Goal: Navigation & Orientation: Find specific page/section

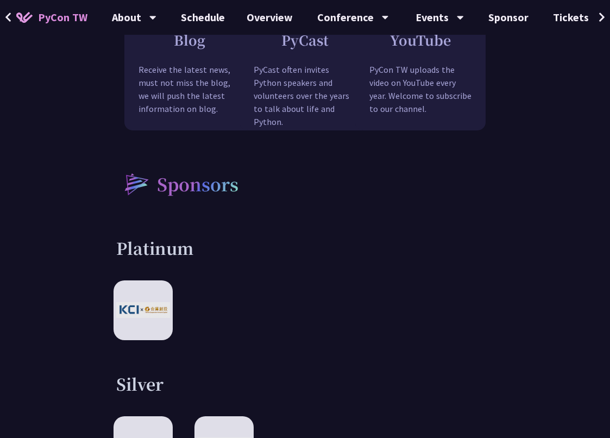
scroll to position [1520, 0]
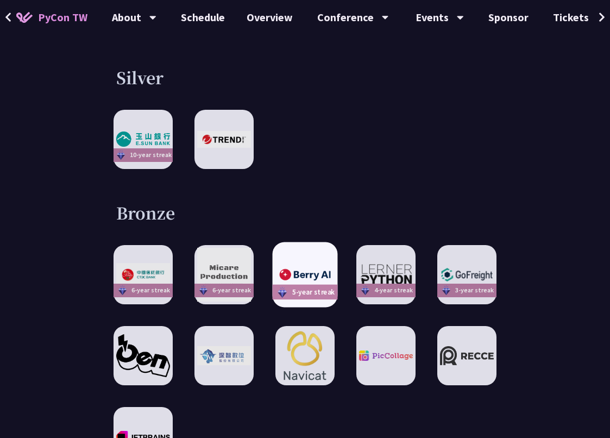
click at [310, 255] on div "5-year streak" at bounding box center [304, 274] width 65 height 65
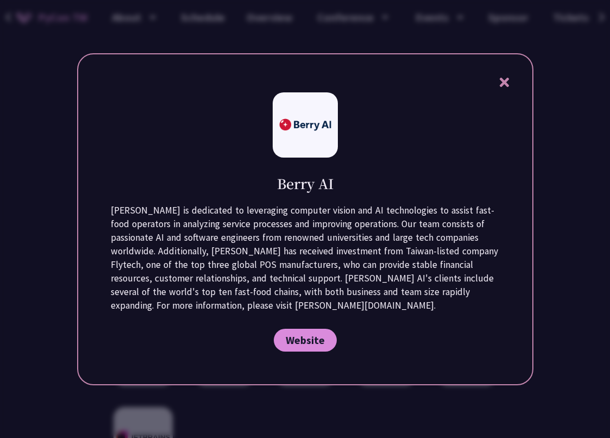
click at [499, 81] on icon at bounding box center [504, 82] width 14 height 14
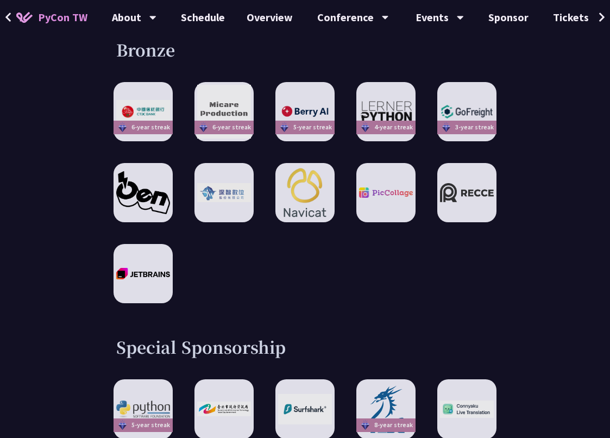
scroll to position [1900, 0]
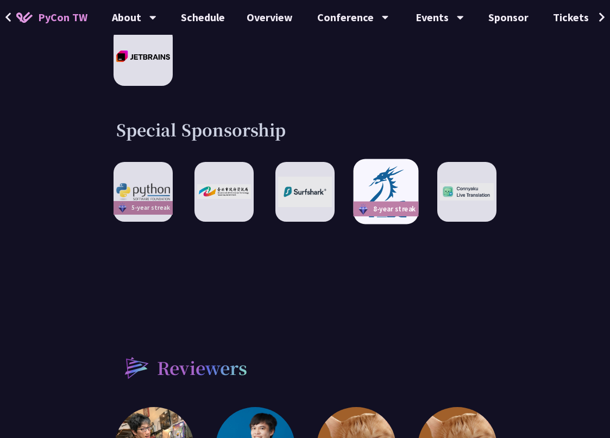
click at [380, 186] on img at bounding box center [385, 191] width 59 height 55
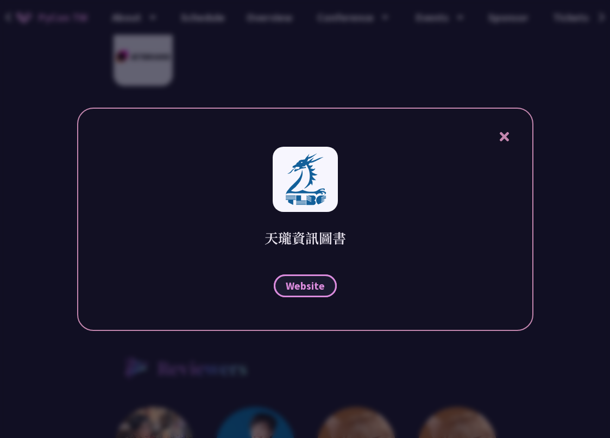
click at [315, 284] on span "Website" at bounding box center [305, 285] width 39 height 14
click at [499, 132] on icon at bounding box center [504, 137] width 14 height 14
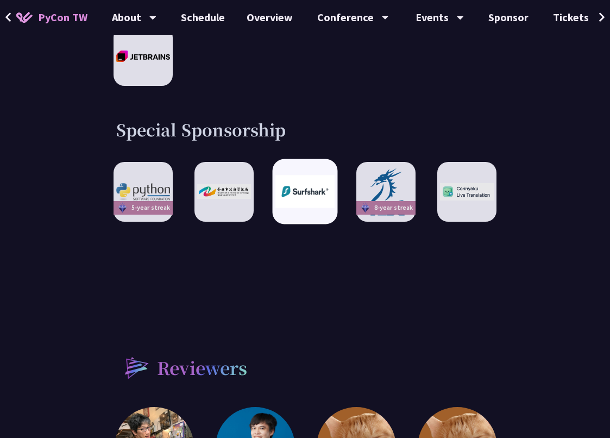
click at [303, 187] on img at bounding box center [304, 191] width 59 height 33
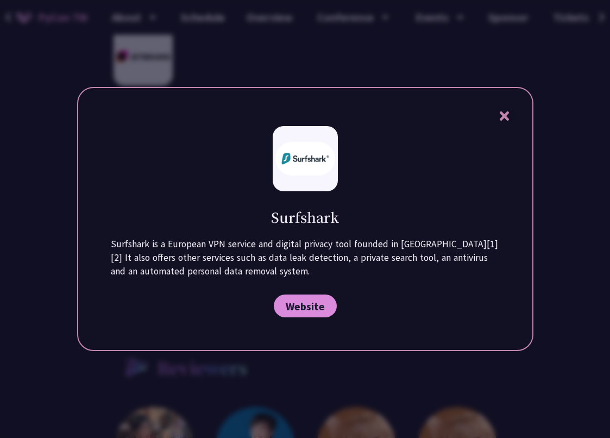
click at [508, 113] on icon at bounding box center [503, 115] width 9 height 9
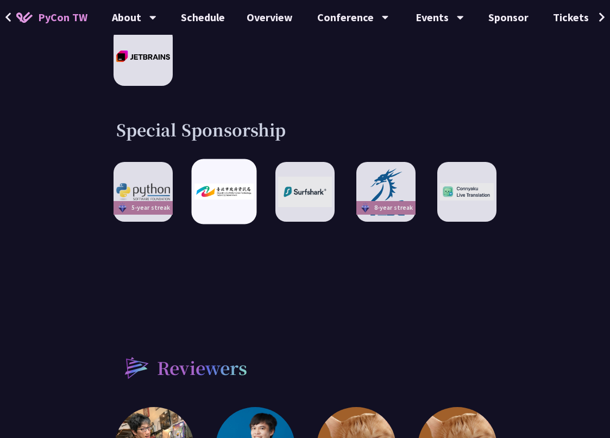
click at [221, 167] on div at bounding box center [223, 191] width 65 height 65
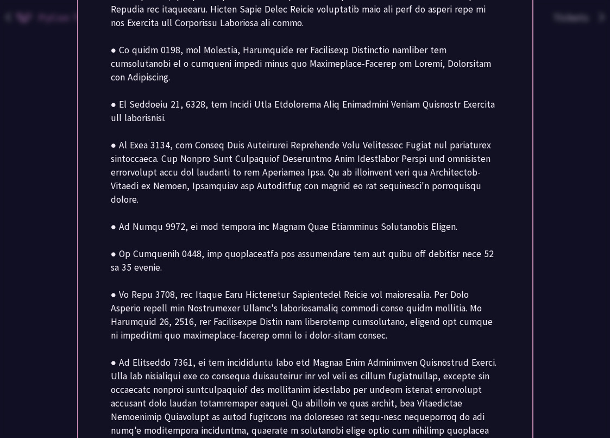
click at [582, 161] on div at bounding box center [305, 219] width 610 height 438
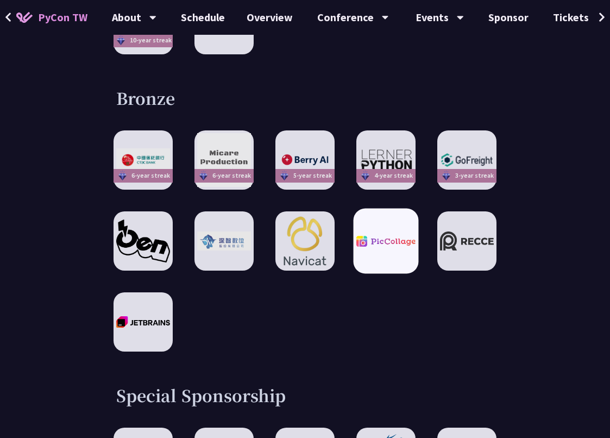
scroll to position [1628, 0]
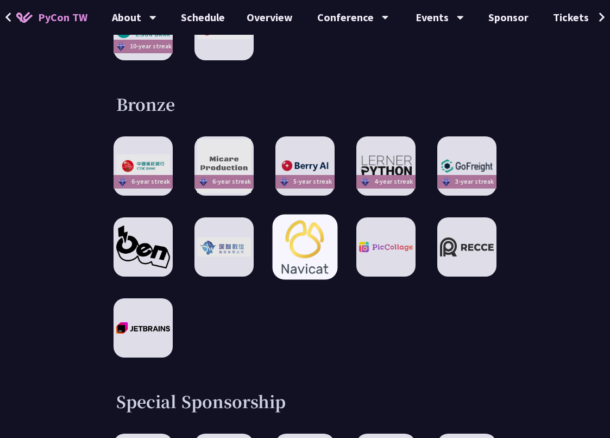
click at [302, 229] on img at bounding box center [304, 247] width 59 height 64
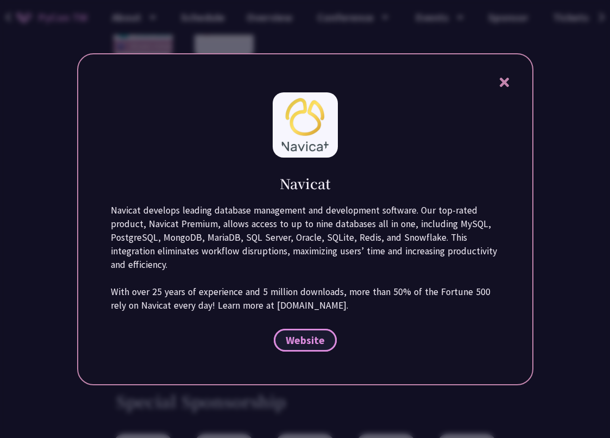
click at [308, 331] on link "Website" at bounding box center [305, 339] width 63 height 23
click at [501, 78] on icon at bounding box center [504, 82] width 14 height 14
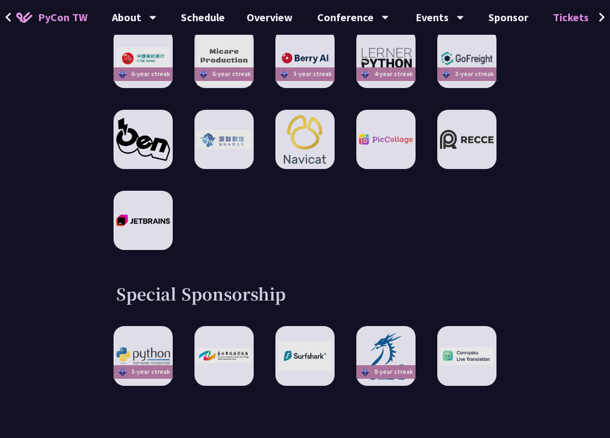
scroll to position [1737, 0]
